Goal: Transaction & Acquisition: Book appointment/travel/reservation

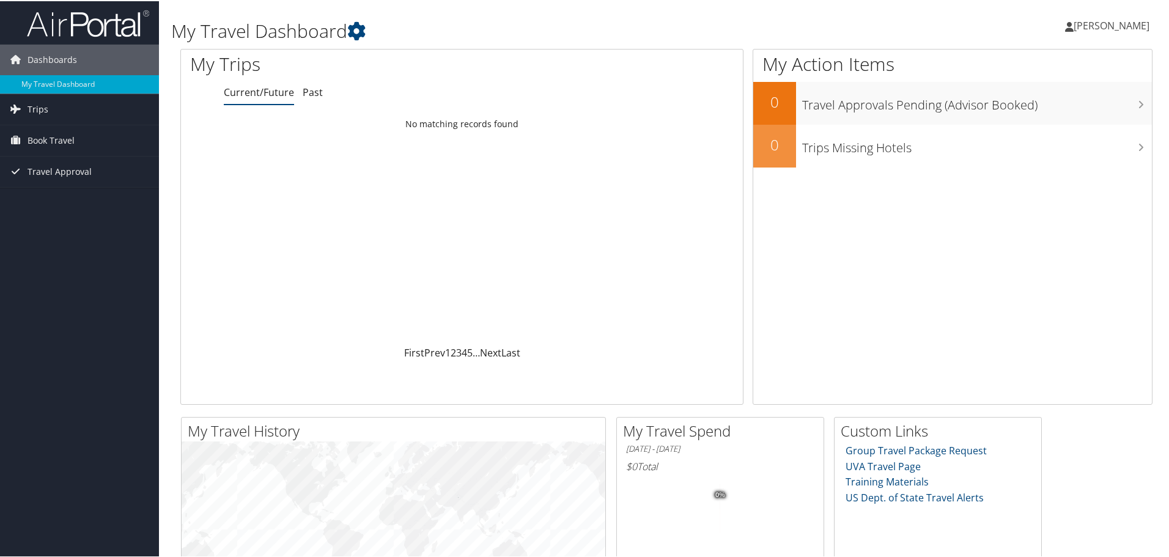
click at [1089, 29] on span "[PERSON_NAME]" at bounding box center [1112, 24] width 76 height 13
click at [361, 35] on icon at bounding box center [356, 30] width 18 height 18
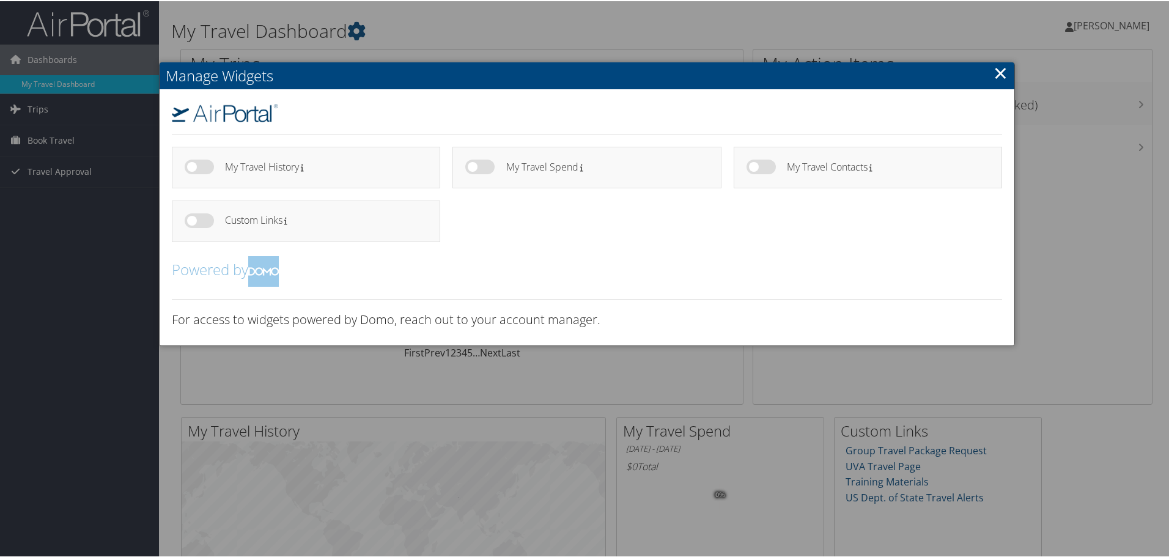
click at [1065, 287] on div at bounding box center [587, 278] width 1174 height 557
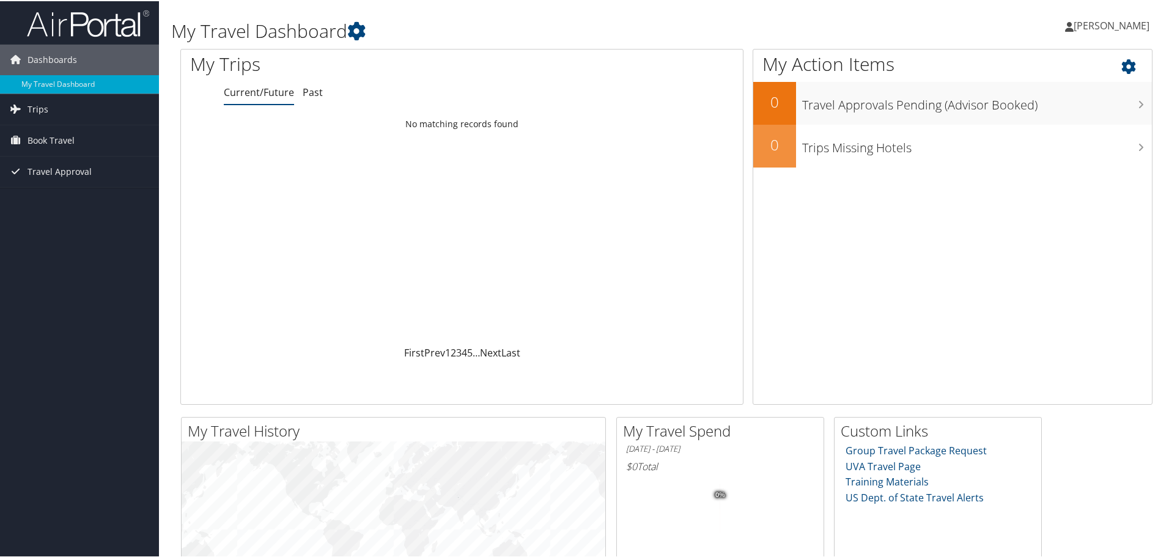
click at [1123, 67] on icon at bounding box center [1139, 62] width 36 height 21
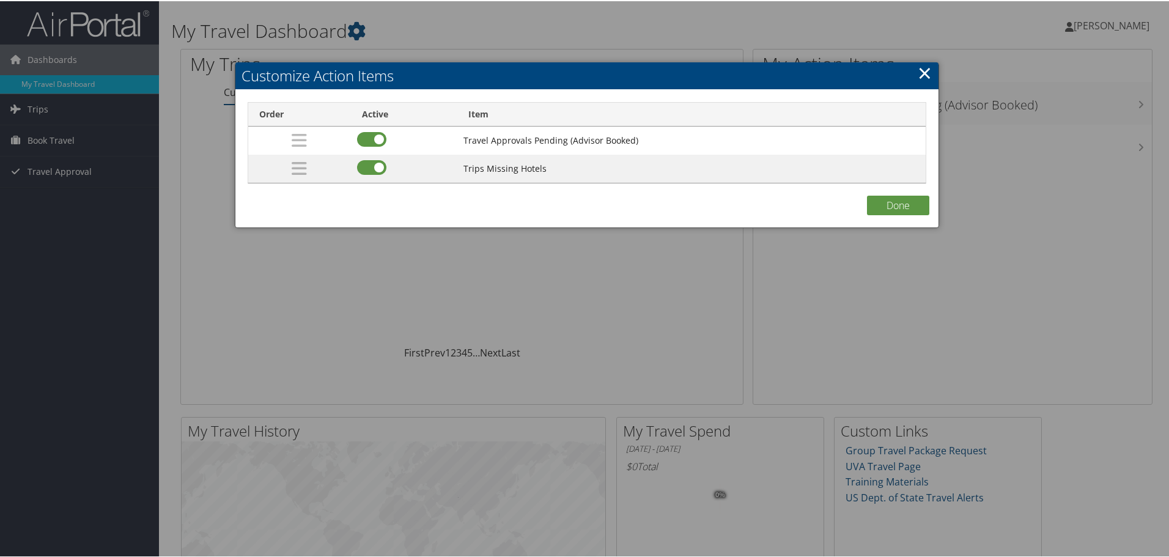
click at [922, 73] on link "×" at bounding box center [925, 71] width 14 height 24
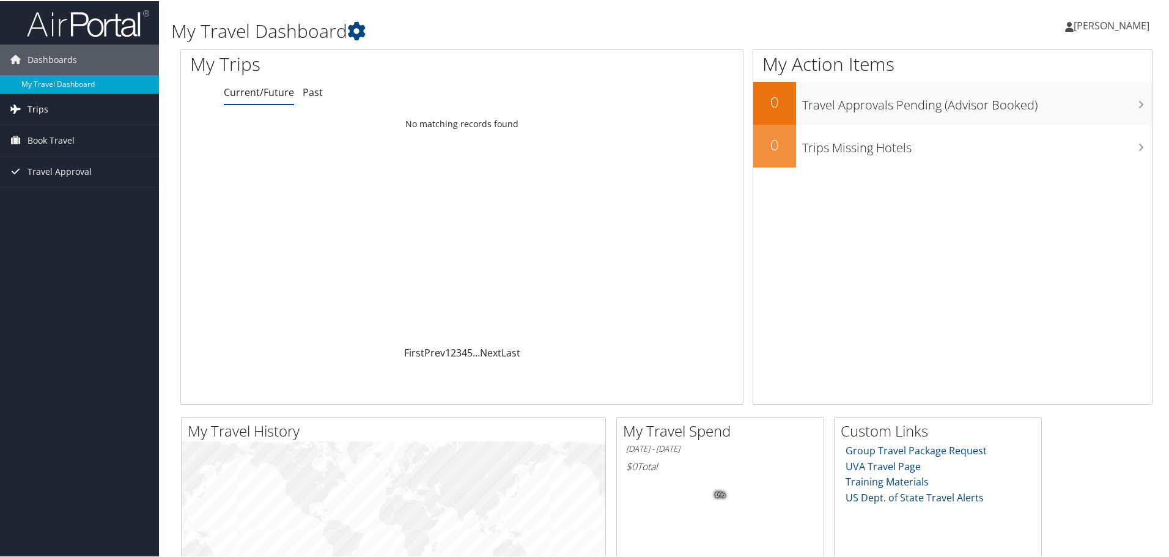
click at [28, 106] on span "Trips" at bounding box center [38, 108] width 21 height 31
click at [39, 105] on span "Trips" at bounding box center [38, 108] width 21 height 31
click at [33, 142] on span "Book Travel" at bounding box center [51, 139] width 47 height 31
click at [33, 106] on span "Trips" at bounding box center [38, 108] width 21 height 31
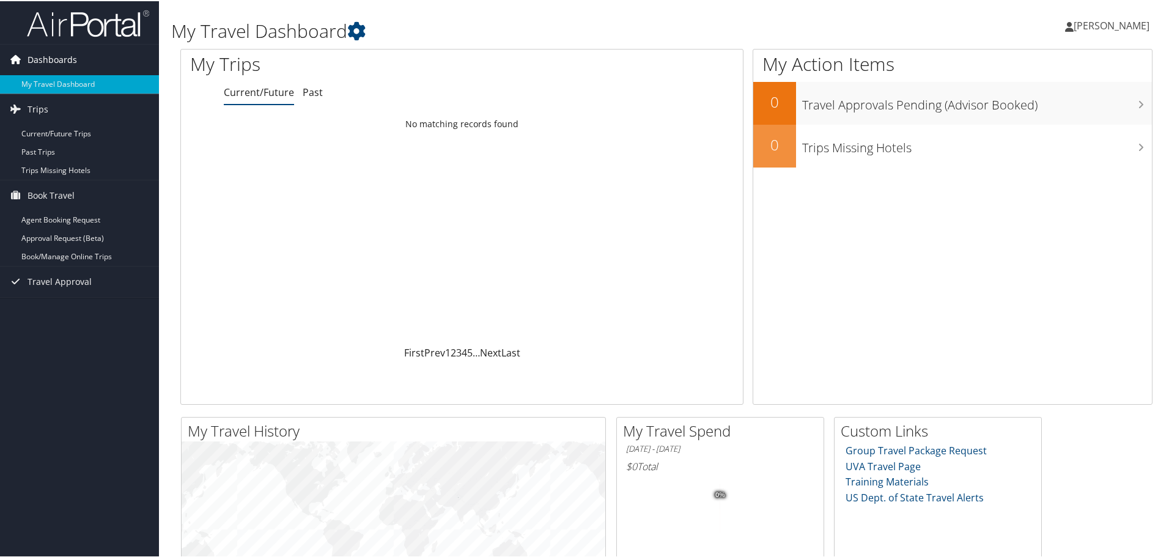
click at [31, 56] on span "Dashboards" at bounding box center [53, 58] width 50 height 31
click at [54, 81] on link "My Travel Dashboard" at bounding box center [79, 83] width 159 height 18
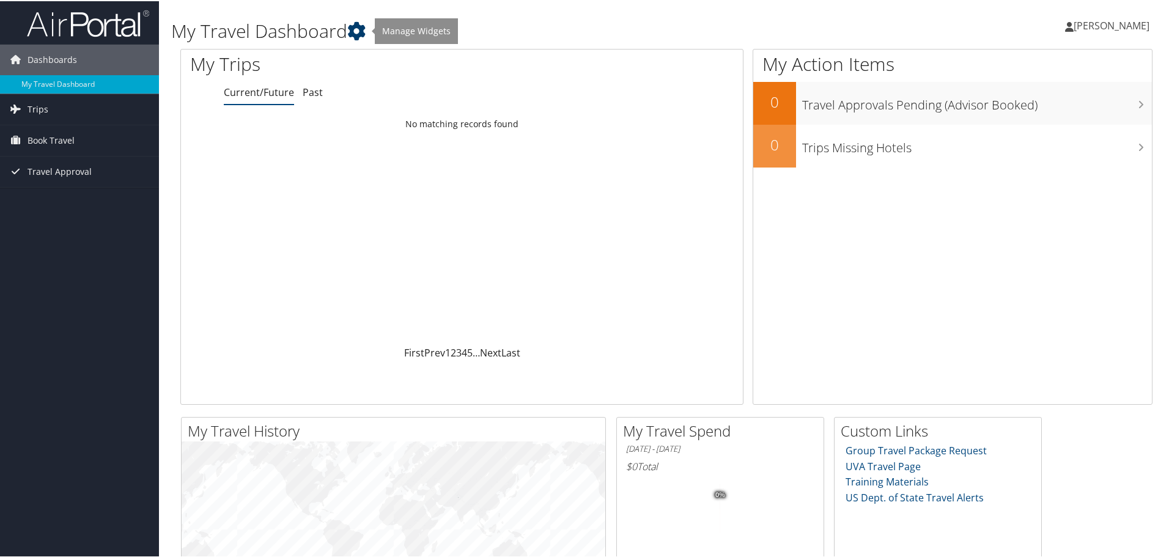
click at [366, 35] on icon at bounding box center [356, 30] width 18 height 18
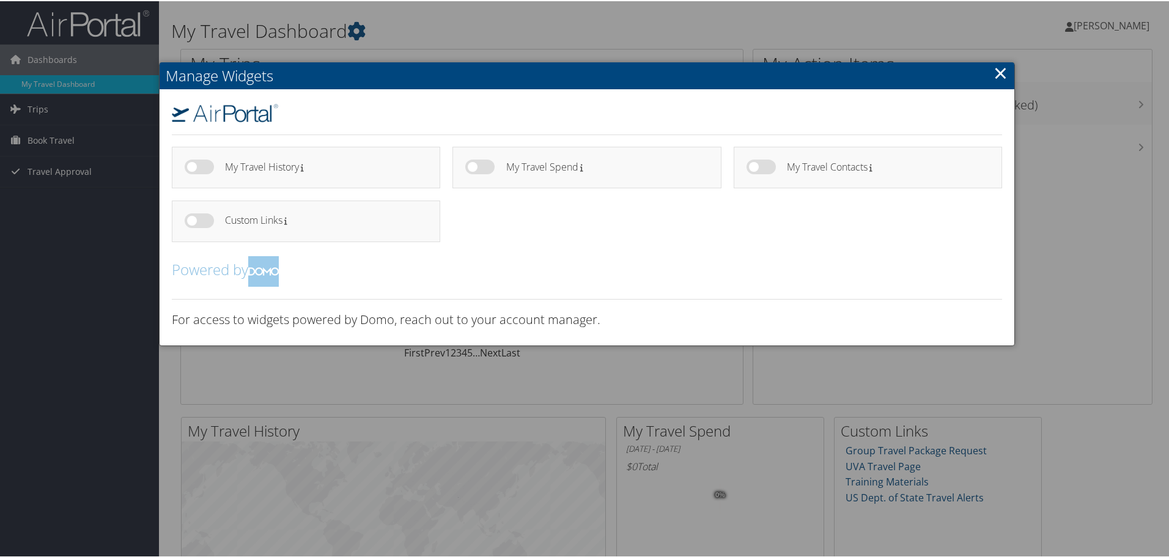
click at [1011, 70] on h2 "Manage Widgets" at bounding box center [587, 74] width 855 height 27
click at [996, 73] on link "×" at bounding box center [1001, 71] width 14 height 24
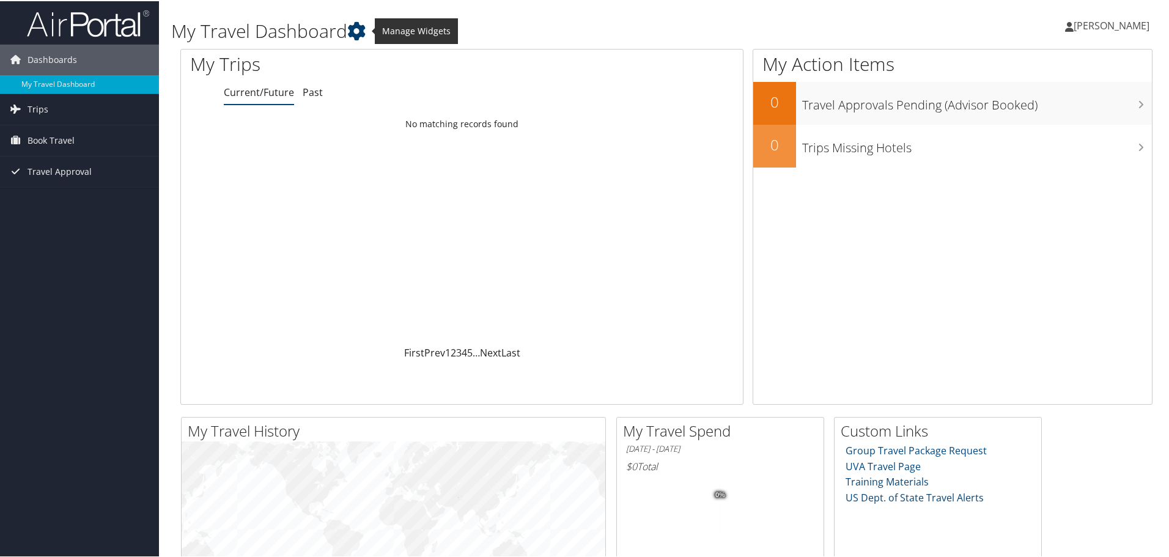
click at [359, 30] on icon at bounding box center [356, 30] width 18 height 18
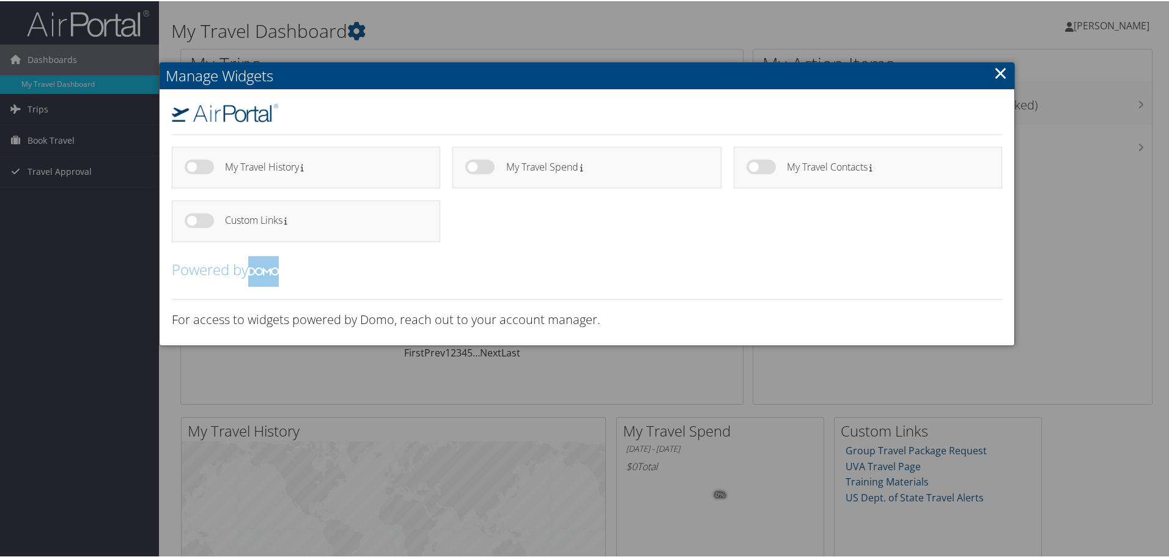
click at [261, 217] on h4 "Custom Links" at bounding box center [321, 219] width 193 height 10
click at [814, 163] on h4 "My Travel Contacts" at bounding box center [883, 166] width 193 height 10
click at [995, 72] on link "×" at bounding box center [1001, 71] width 14 height 24
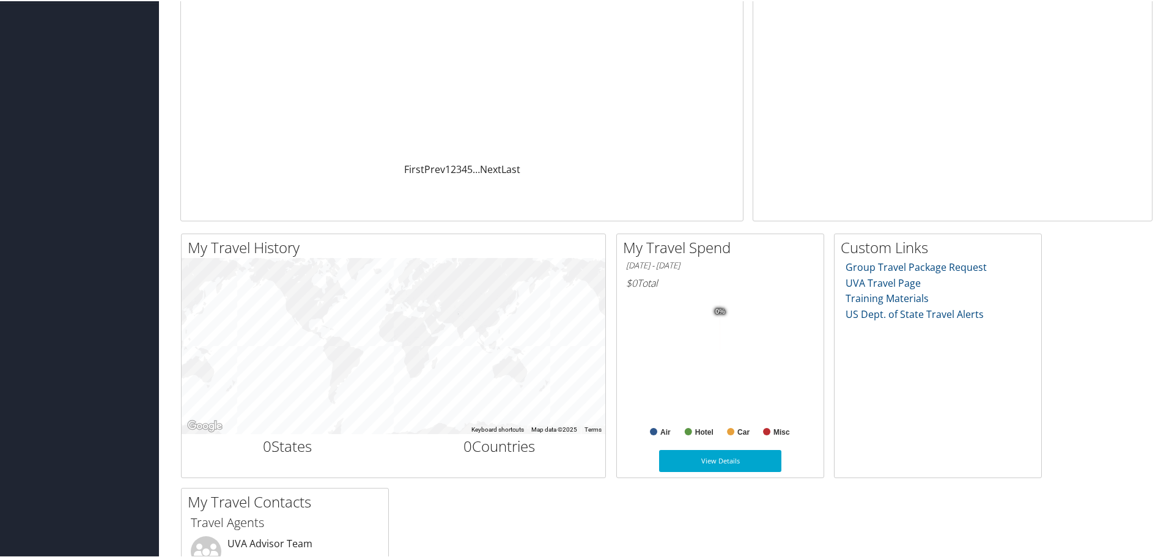
scroll to position [367, 0]
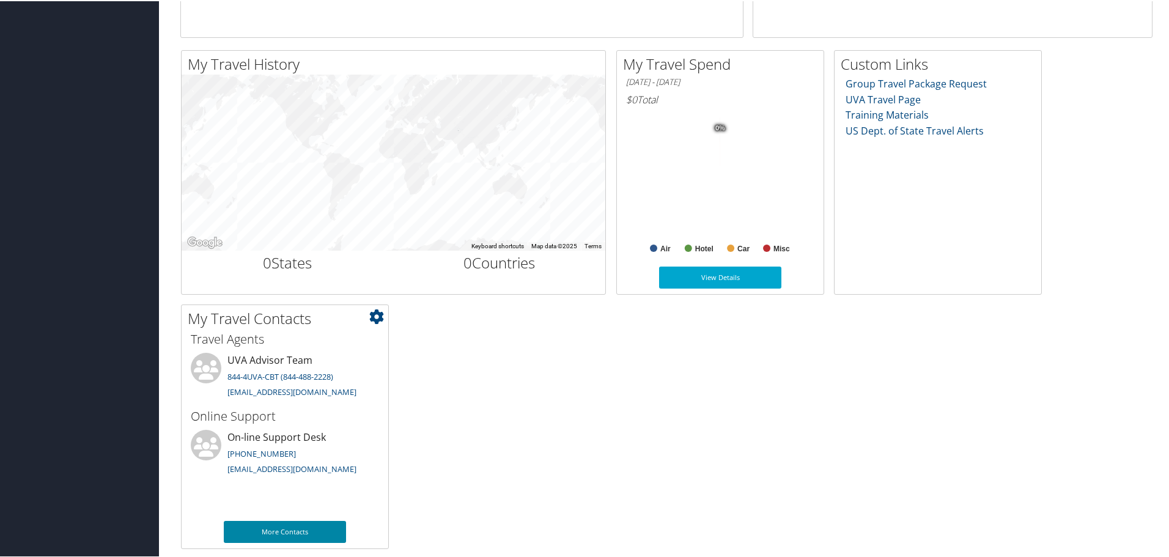
click at [288, 529] on link "More Contacts" at bounding box center [285, 531] width 122 height 22
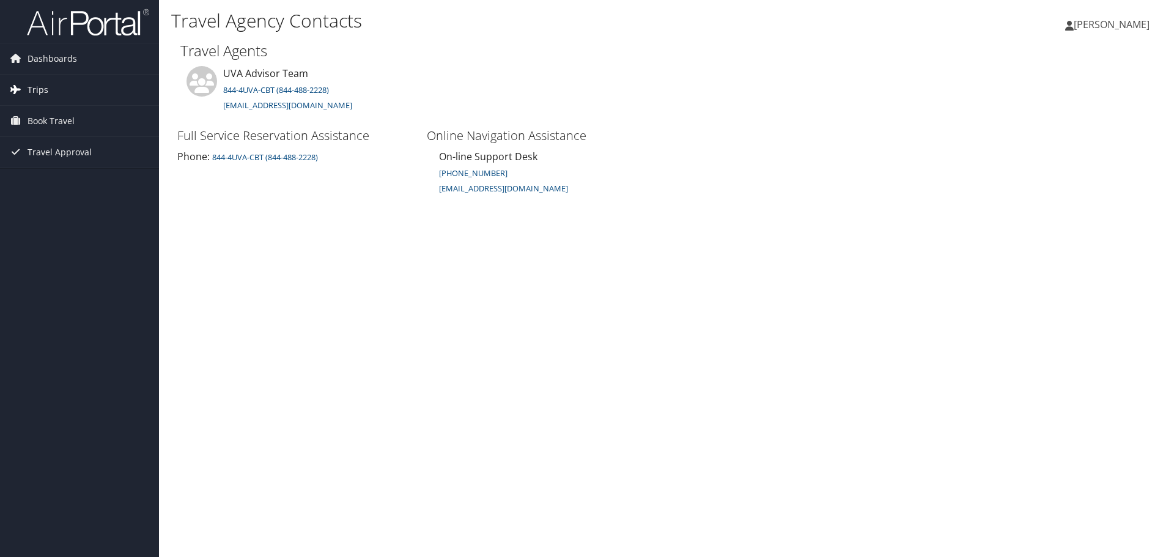
click at [42, 89] on span "Trips" at bounding box center [38, 90] width 21 height 31
click at [36, 90] on span "Trips" at bounding box center [38, 90] width 21 height 31
click at [30, 117] on span "Book Travel" at bounding box center [51, 121] width 47 height 31
click at [46, 183] on link "Book/Manage Online Trips" at bounding box center [79, 182] width 159 height 18
